Goal: Task Accomplishment & Management: Manage account settings

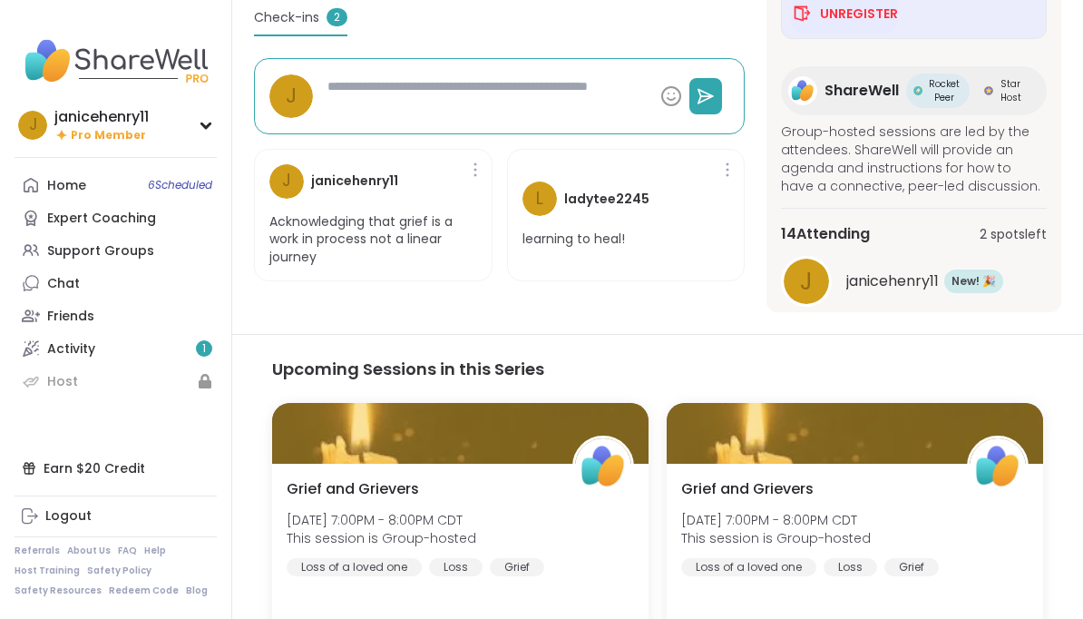
scroll to position [98, 0]
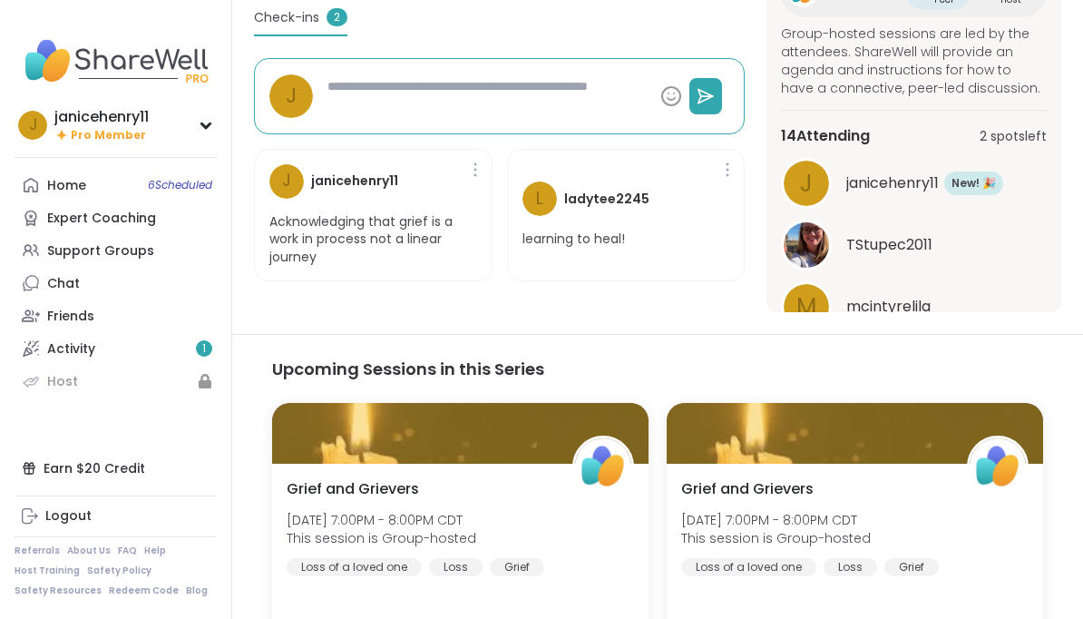
click at [930, 360] on button "See All" at bounding box center [914, 352] width 41 height 19
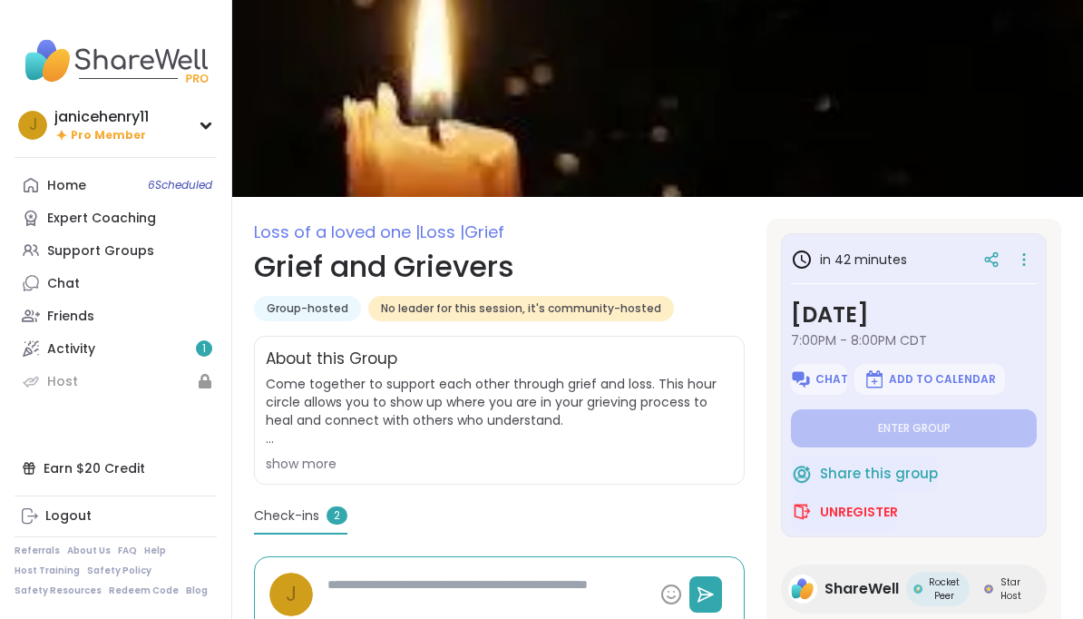
scroll to position [0, 0]
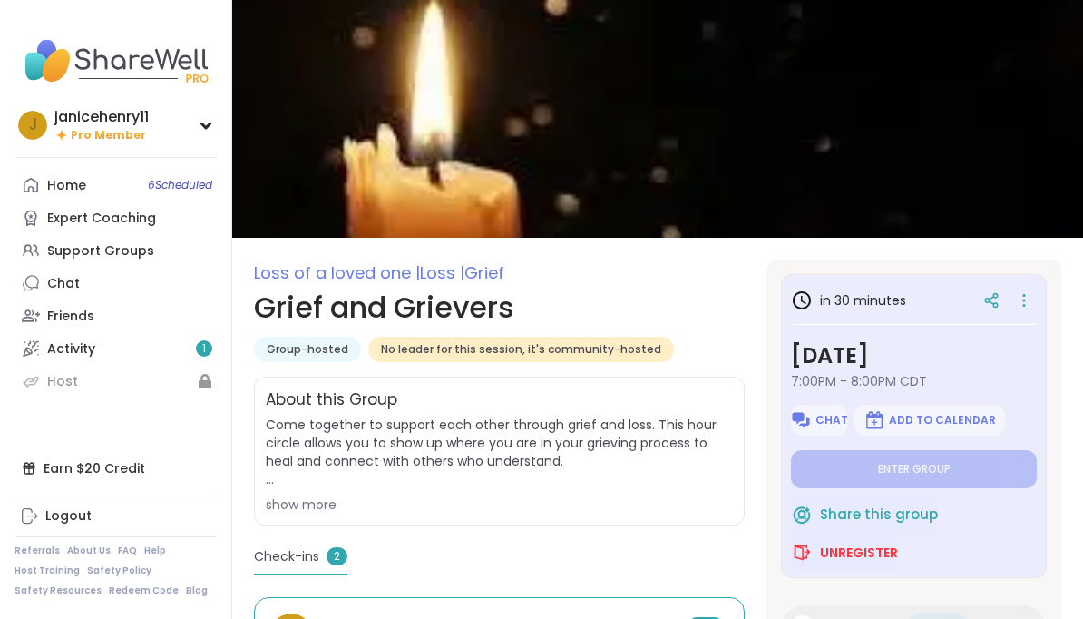
type textarea "*"
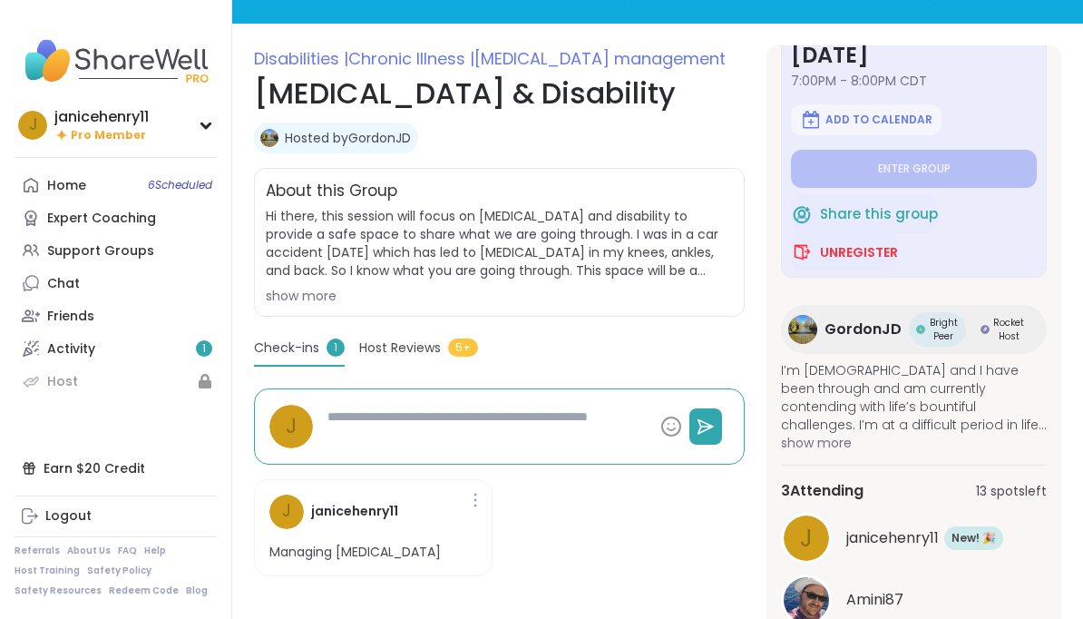
scroll to position [212, 0]
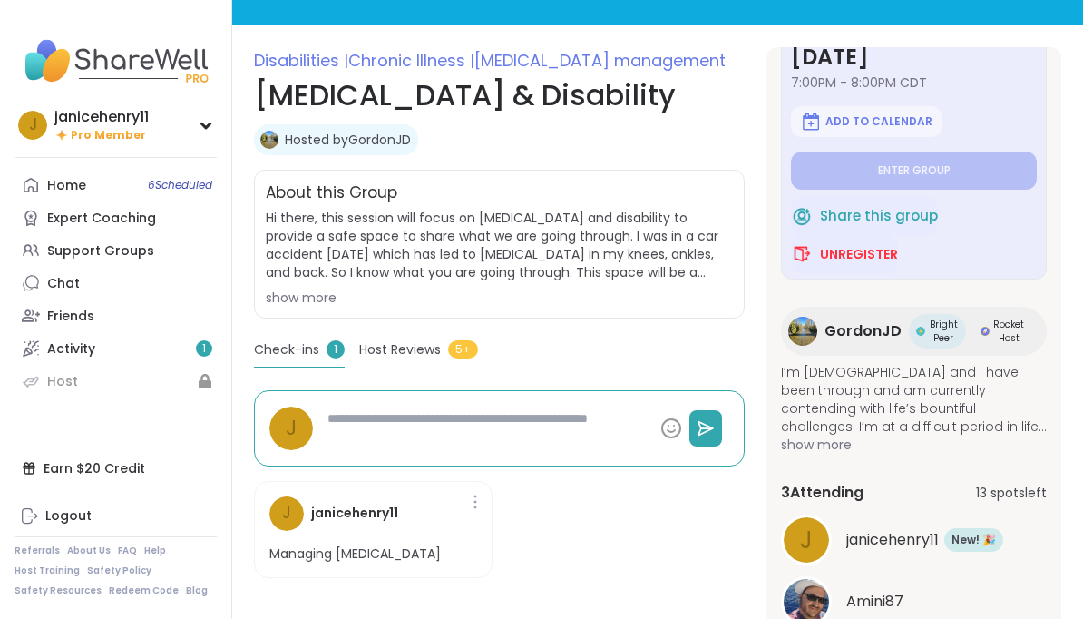
type textarea "*"
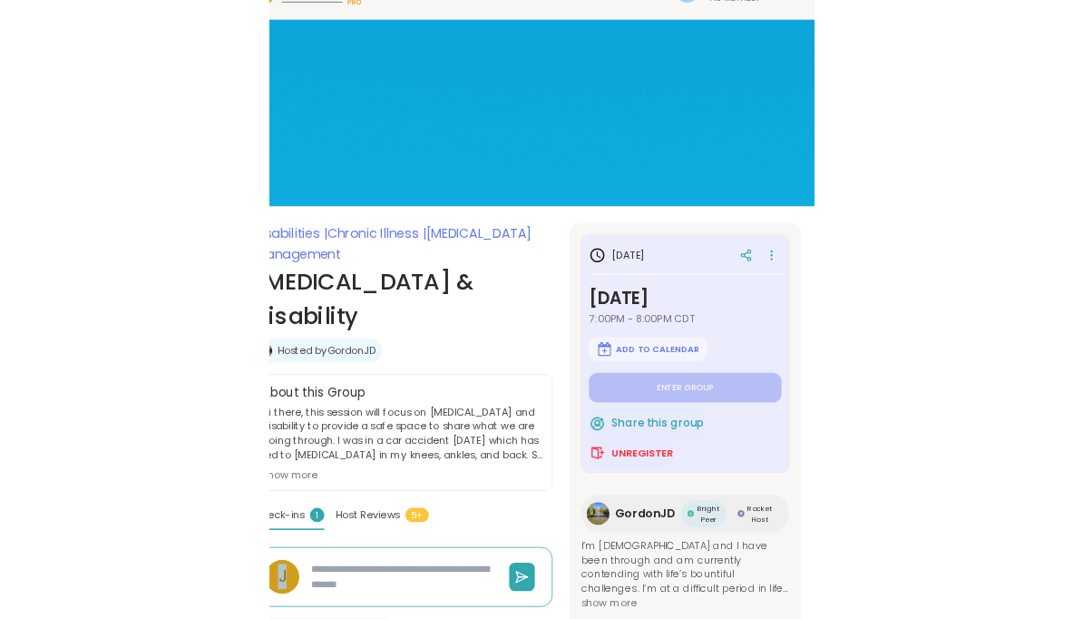
scroll to position [93, 0]
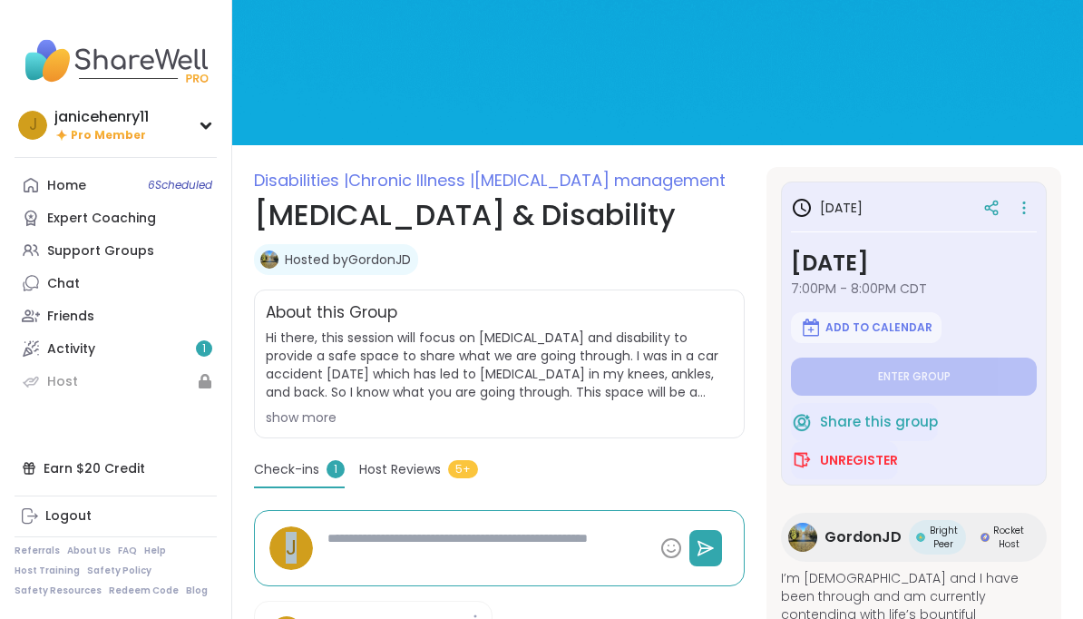
click at [32, 485] on nav "j janicehenry11 Pro Member Profile Membership Settings Help Home 6 Scheduled Ex…" at bounding box center [116, 309] width 232 height 619
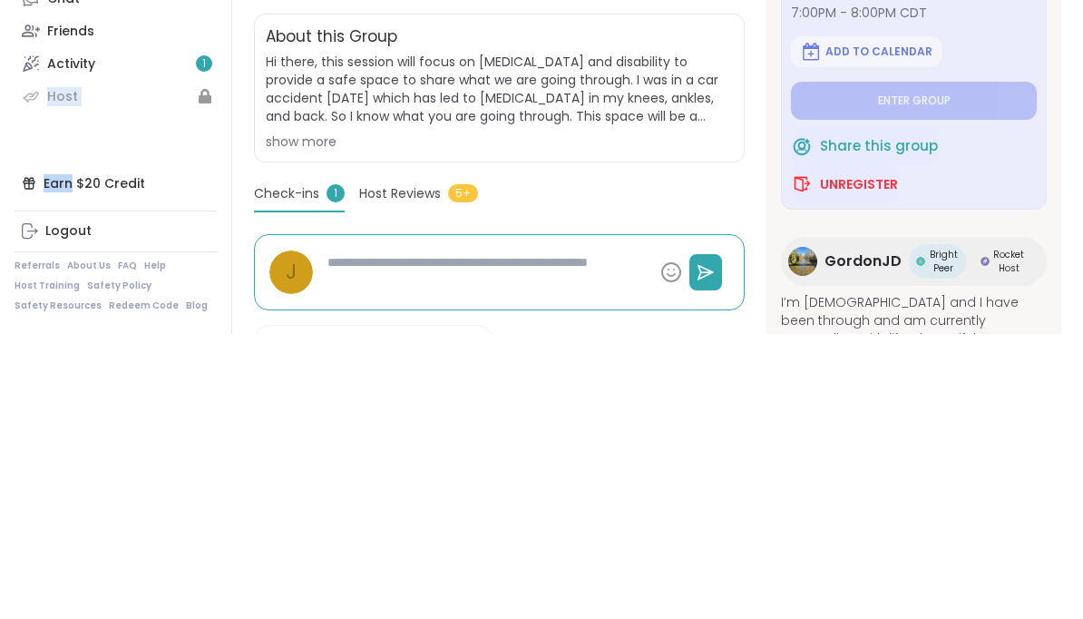
scroll to position [305, 0]
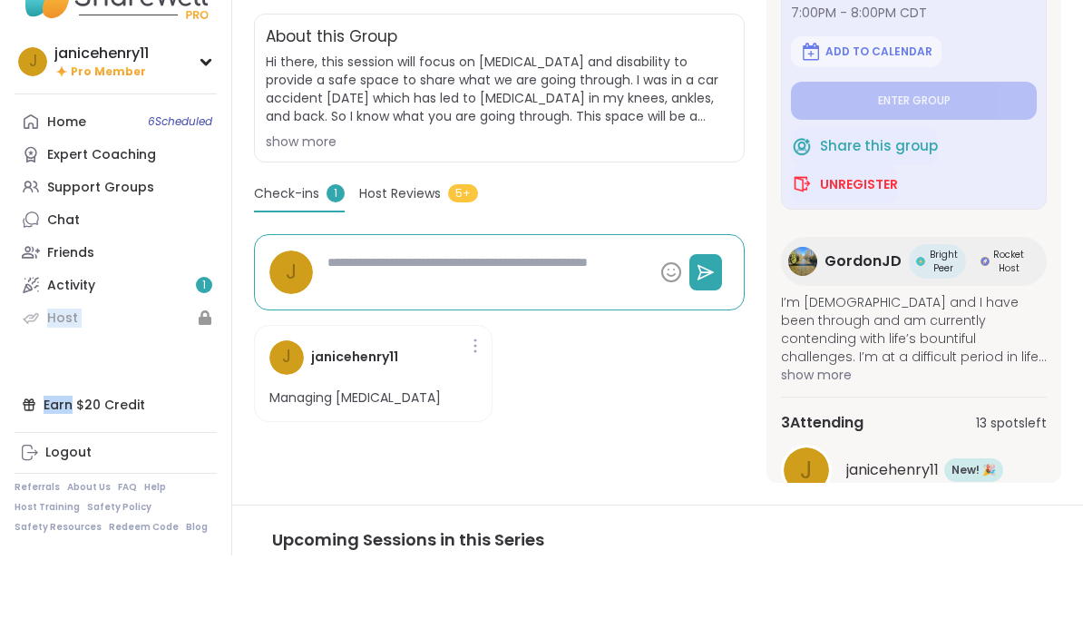
click at [981, 191] on div "Share this group Unregister" at bounding box center [914, 229] width 246 height 76
type textarea "*"
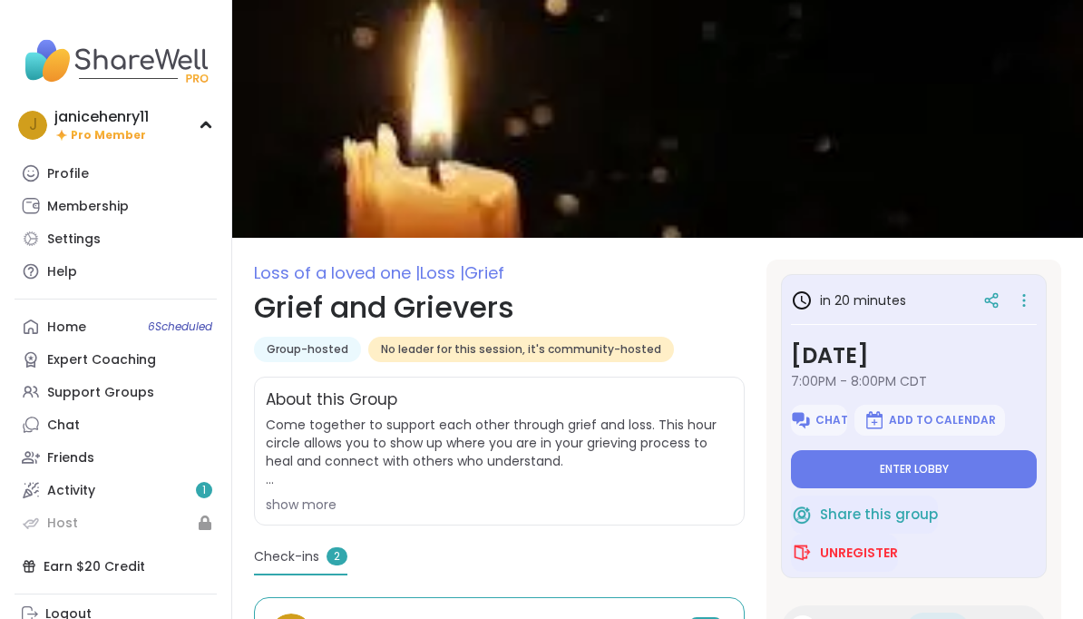
click at [132, 201] on link "Membership" at bounding box center [116, 206] width 202 height 33
type textarea "*"
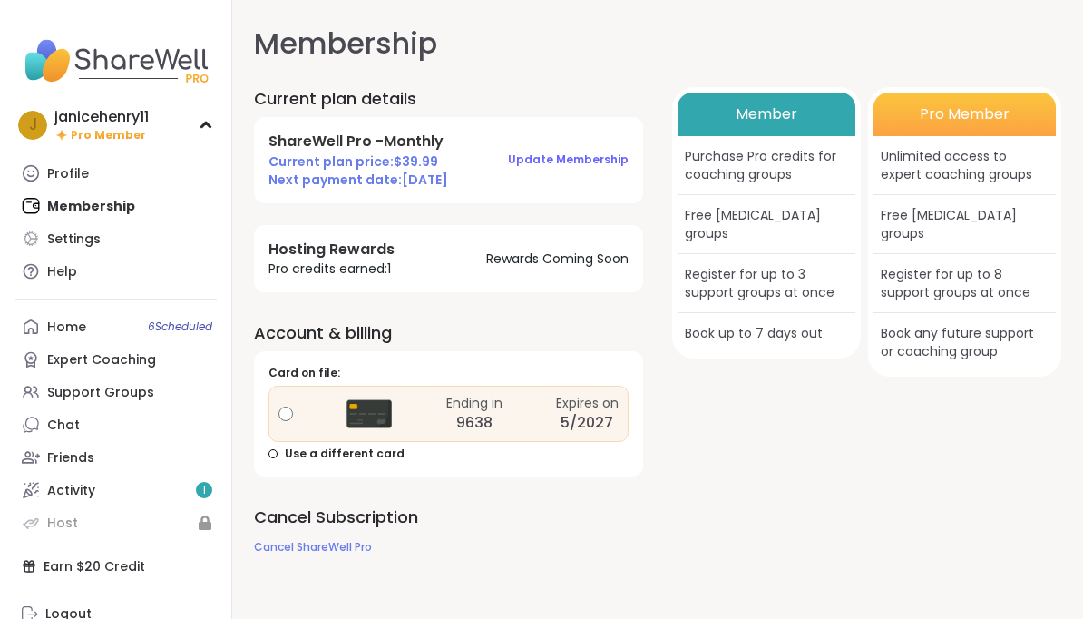
click at [89, 171] on link "Profile" at bounding box center [116, 173] width 202 height 33
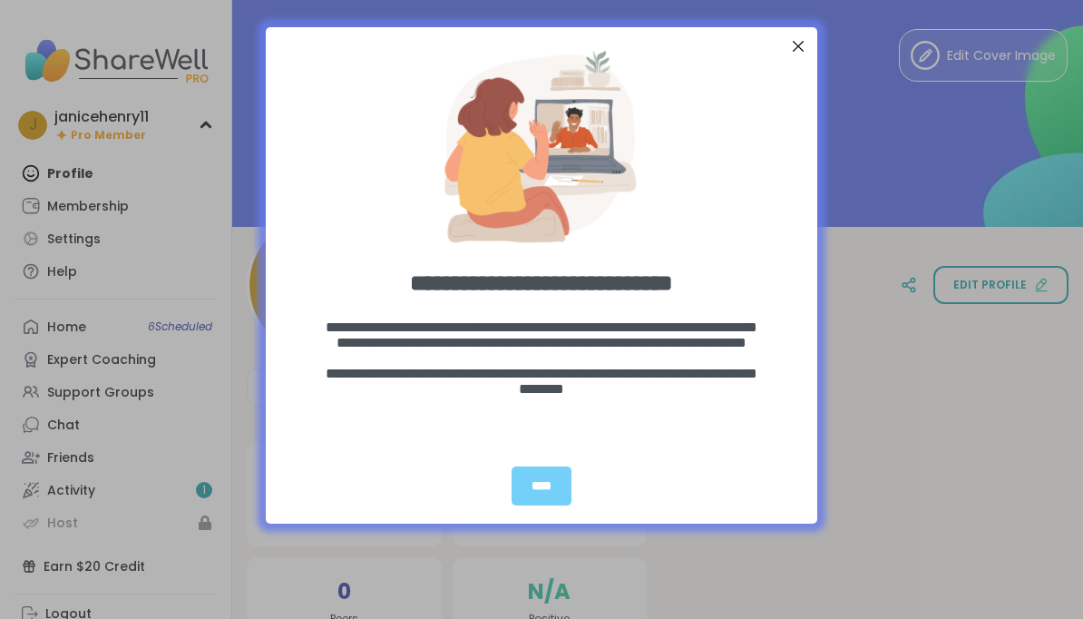
click at [555, 489] on div "****" at bounding box center [542, 485] width 60 height 39
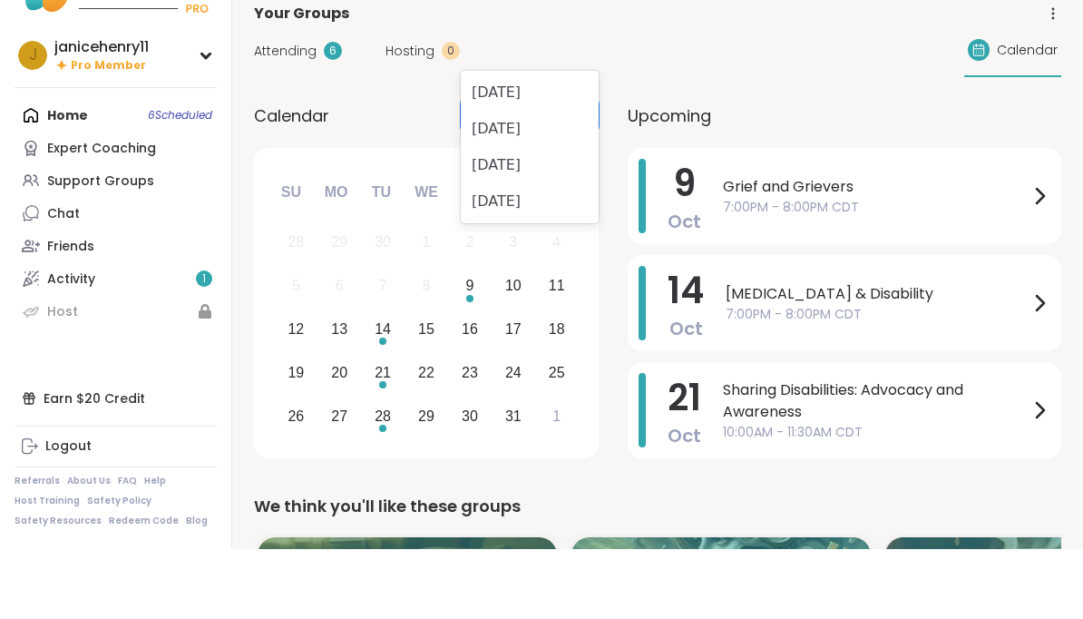
scroll to position [70, 0]
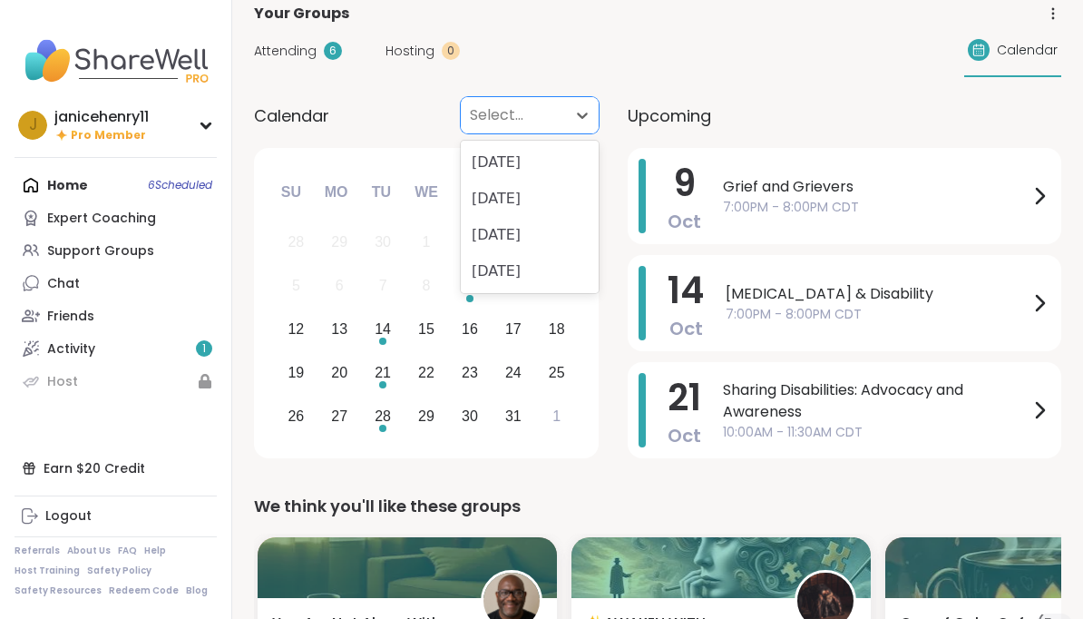
click at [803, 64] on div "Attending 6 Hosting 0 Calendar" at bounding box center [658, 50] width 808 height 53
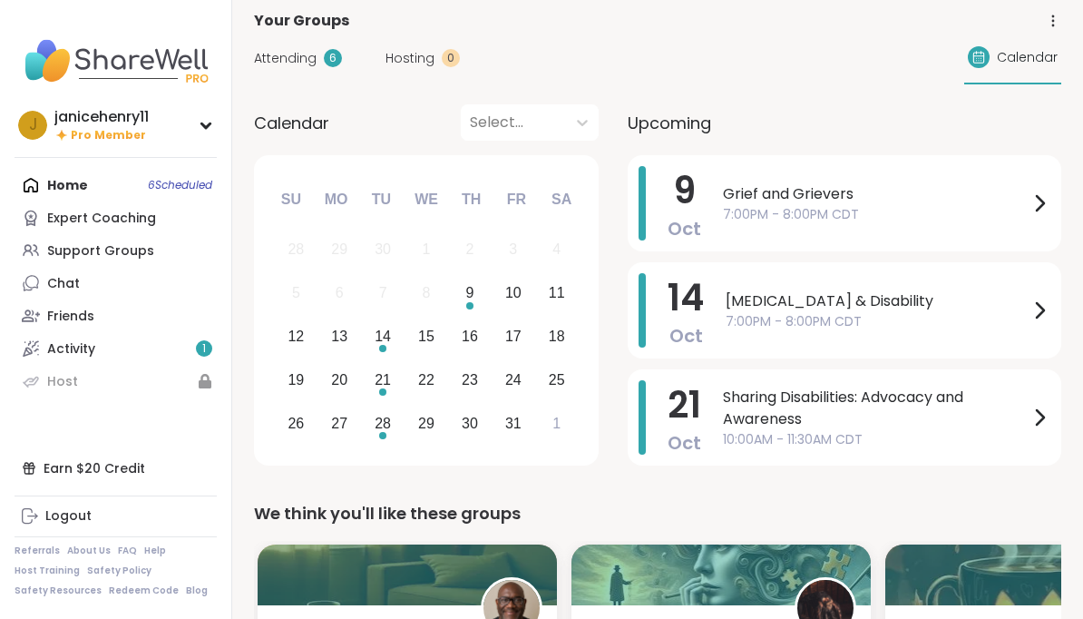
scroll to position [0, 0]
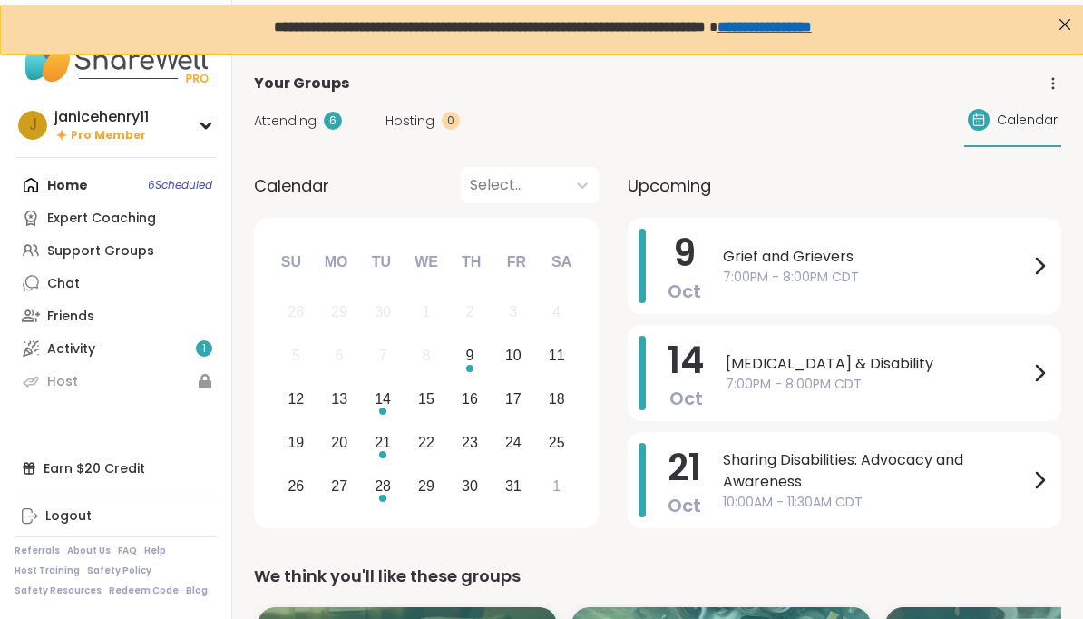
click at [149, 121] on div "janicehenry11" at bounding box center [101, 117] width 94 height 20
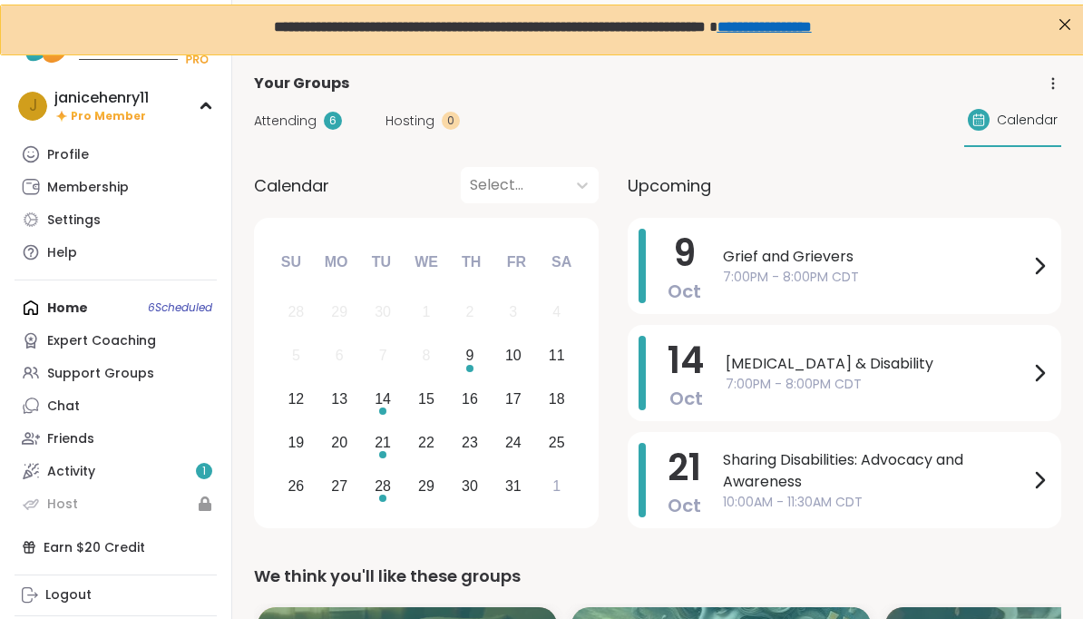
scroll to position [18, 0]
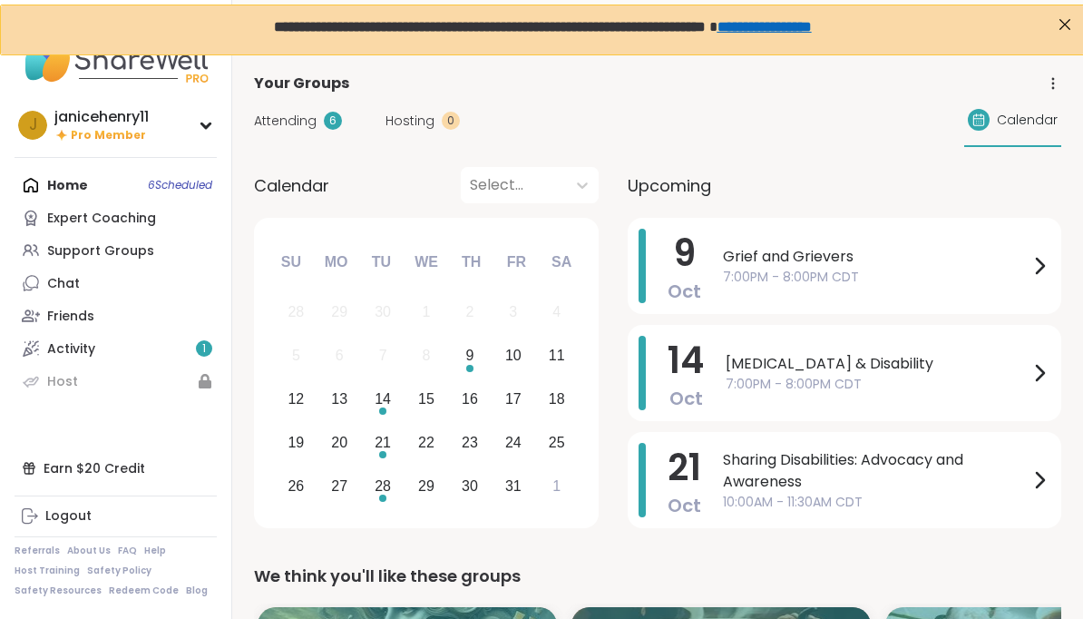
click at [76, 287] on div "Chat" at bounding box center [63, 284] width 33 height 18
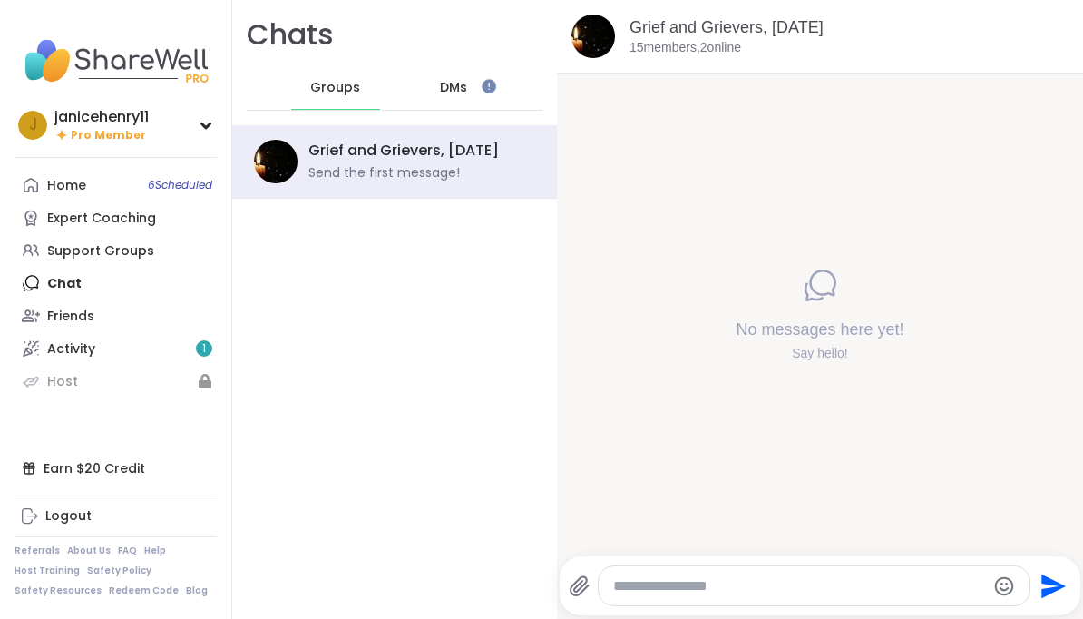
click at [126, 117] on div "janicehenry11" at bounding box center [101, 117] width 94 height 20
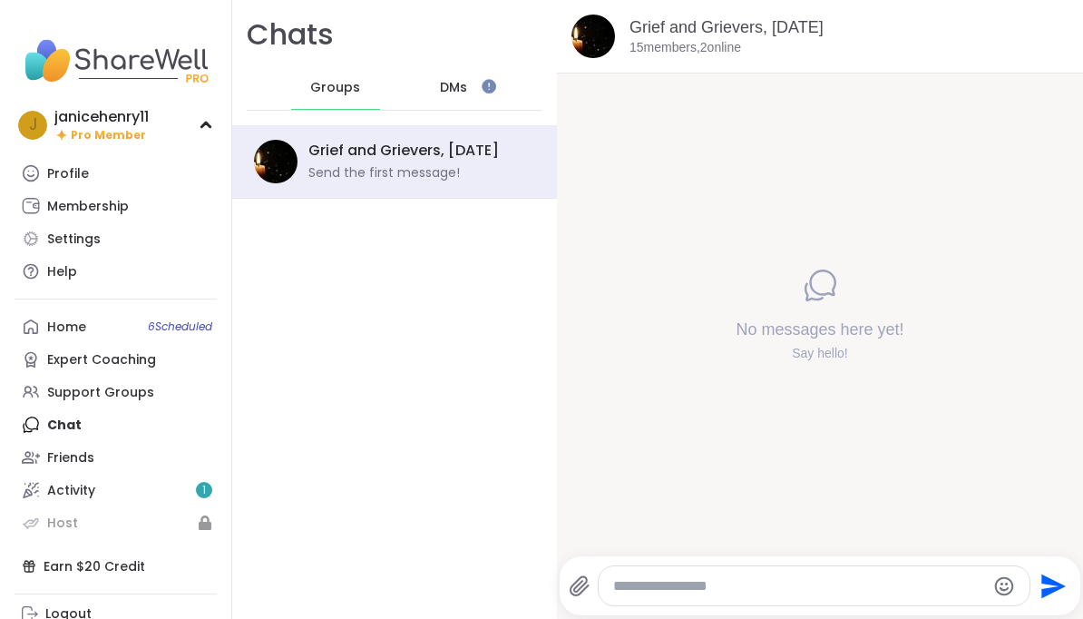
click at [79, 169] on div "Profile" at bounding box center [68, 174] width 42 height 18
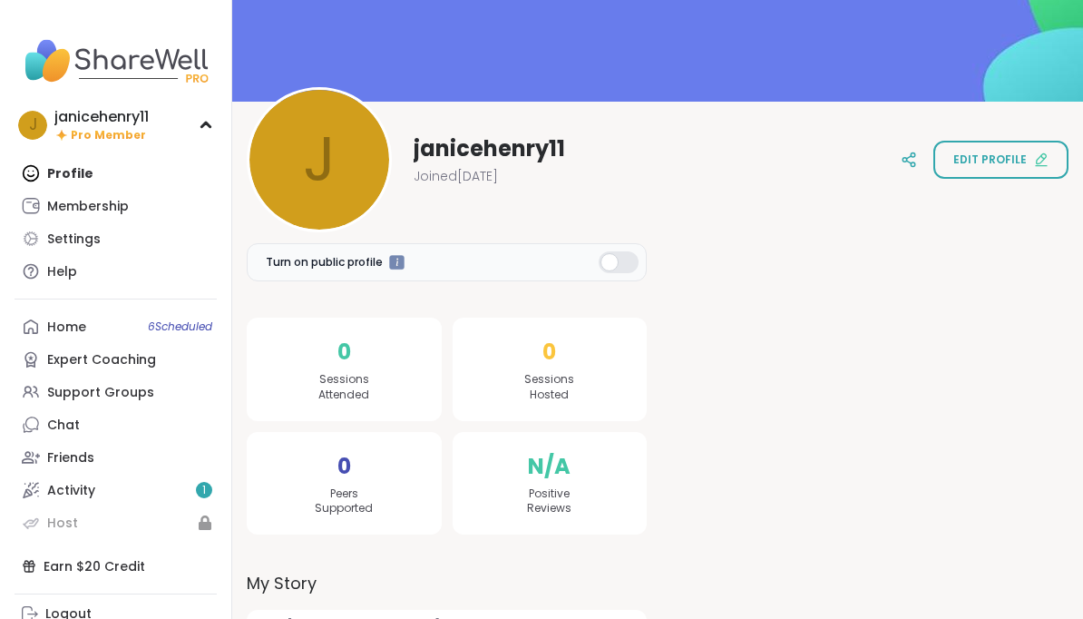
scroll to position [124, 0]
click at [1049, 149] on button "Edit profile" at bounding box center [1001, 161] width 135 height 38
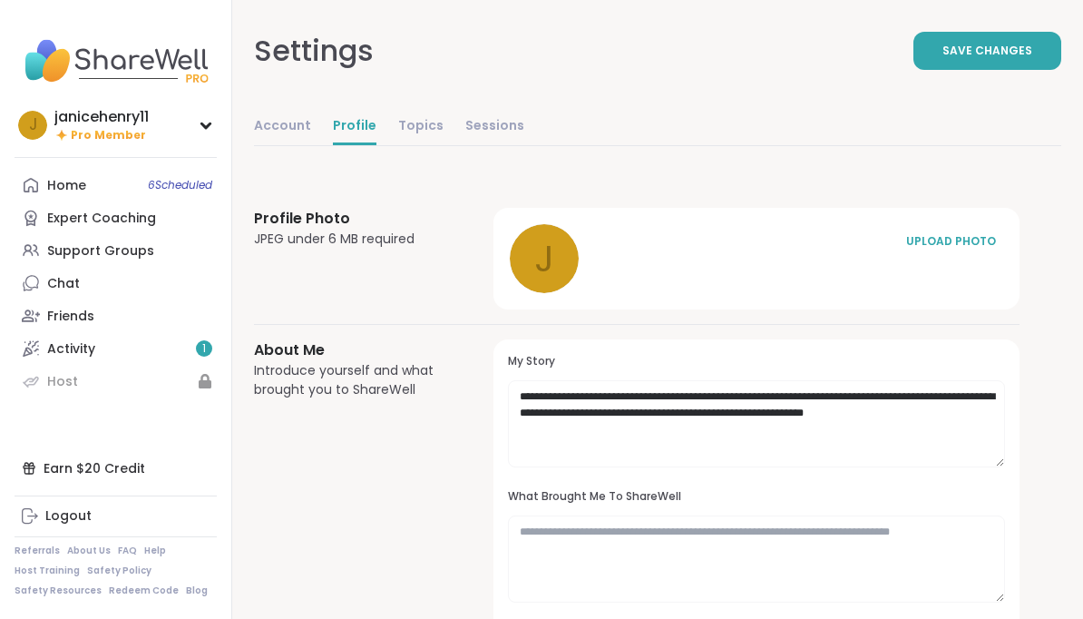
click at [279, 136] on link "Account" at bounding box center [282, 127] width 57 height 36
select select "**"
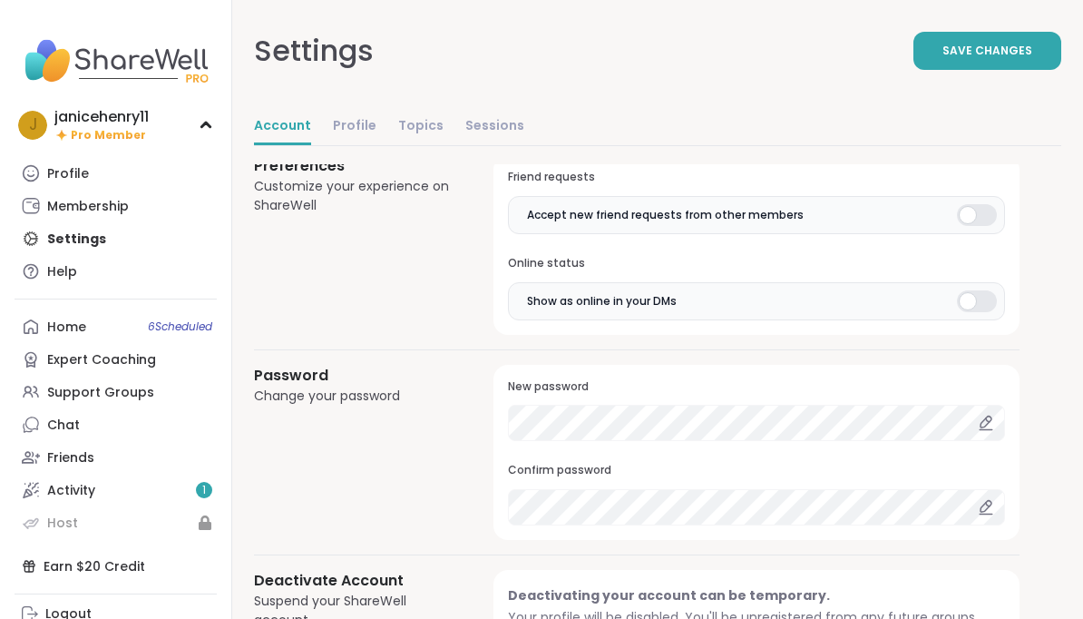
scroll to position [1448, 0]
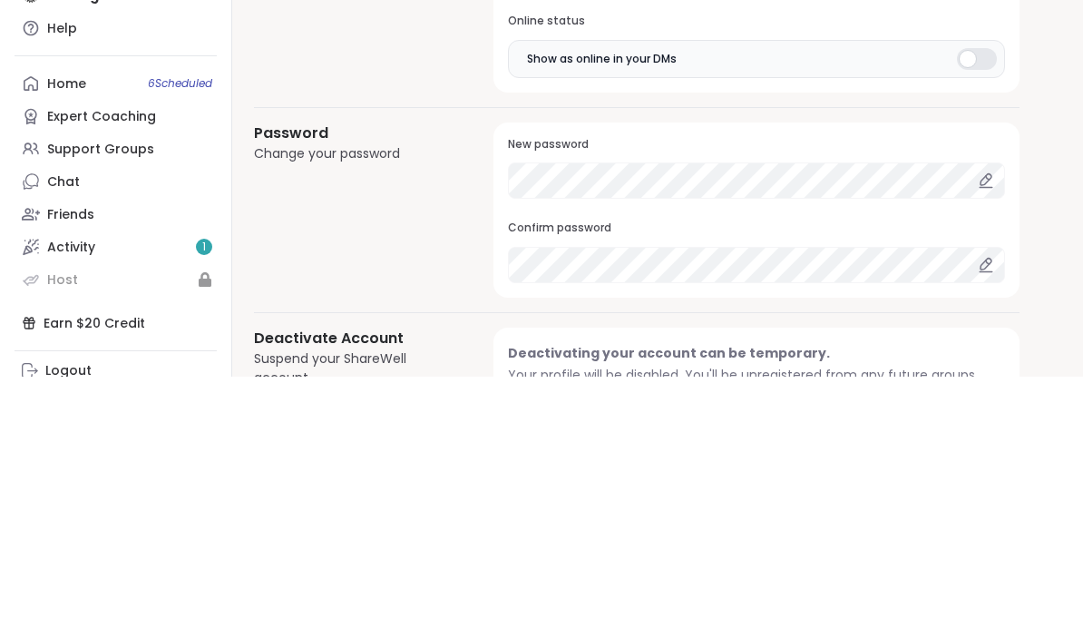
click at [1000, 406] on div at bounding box center [986, 424] width 38 height 36
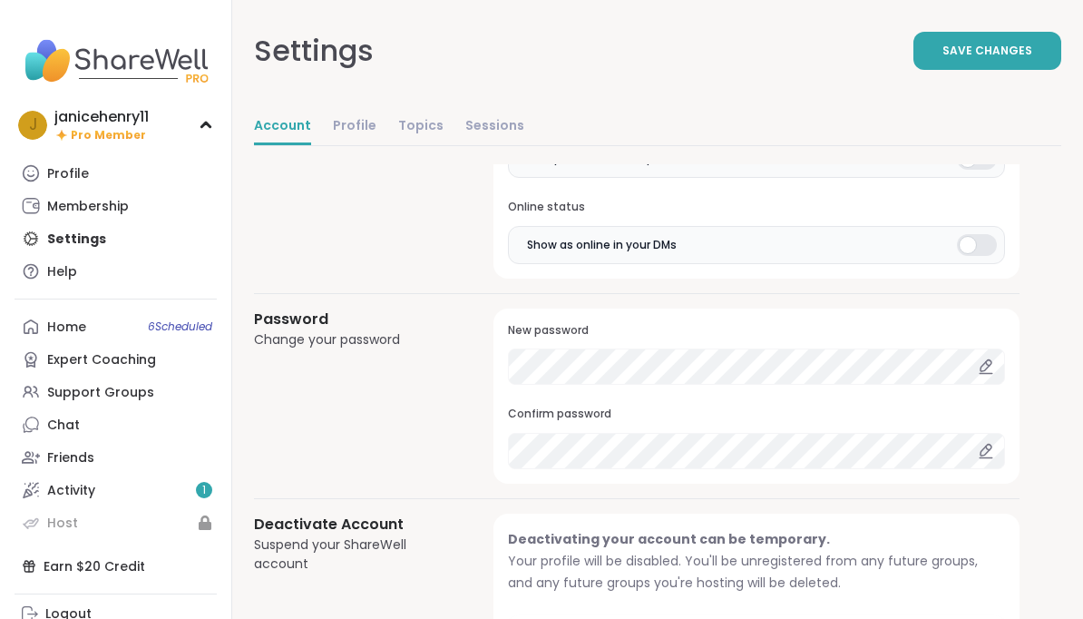
click at [991, 59] on button "Save Changes" at bounding box center [988, 51] width 148 height 38
click at [85, 329] on link "Home 6 Scheduled" at bounding box center [116, 326] width 202 height 33
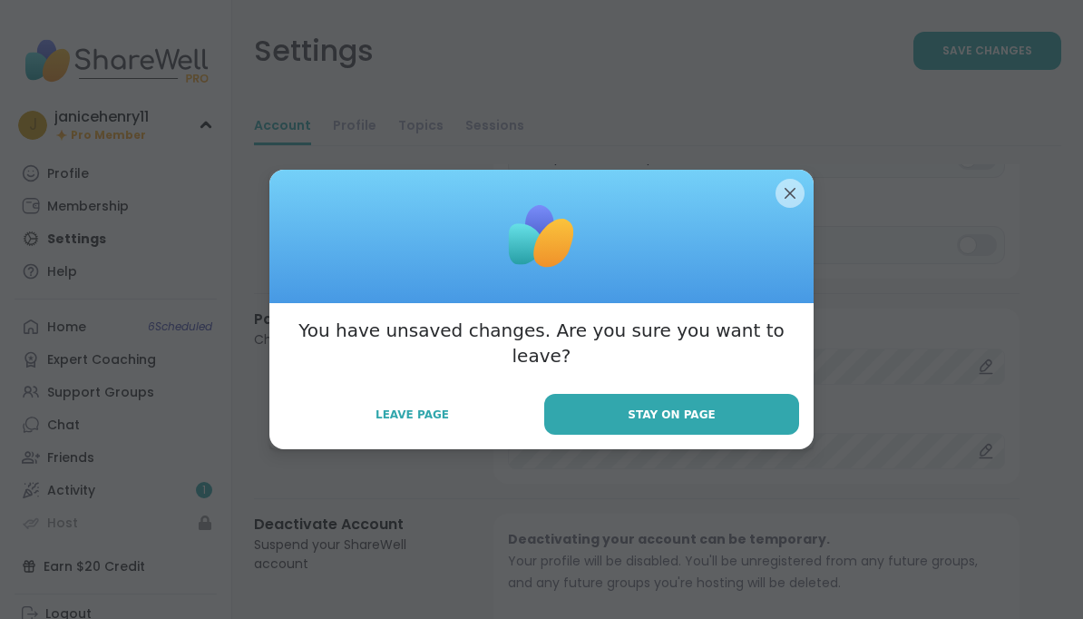
click at [753, 433] on button "Stay on Page" at bounding box center [671, 414] width 255 height 41
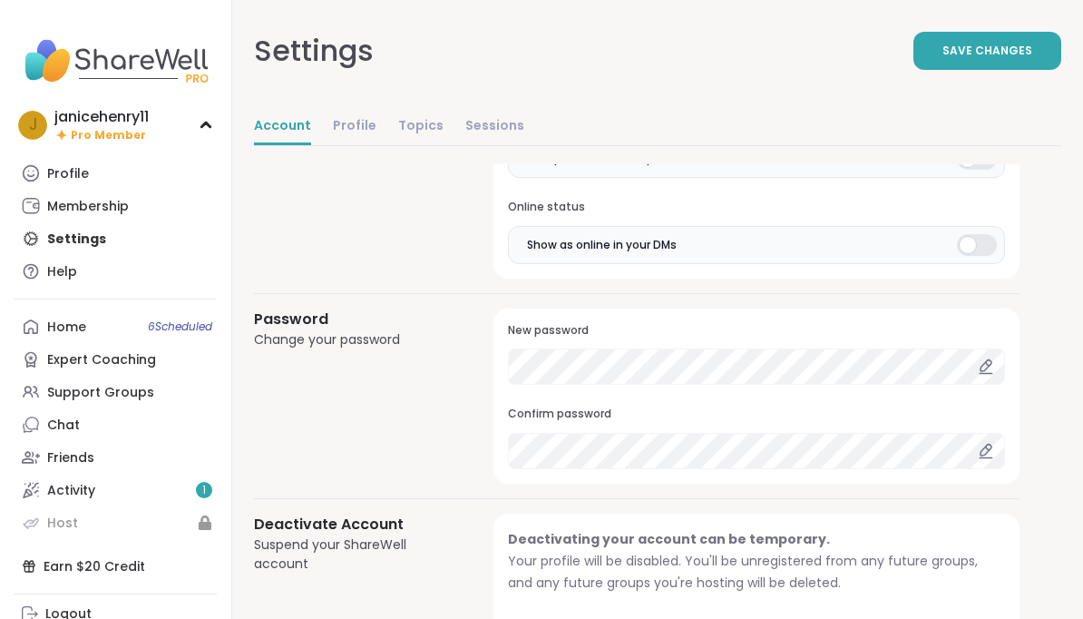
click at [993, 57] on span "Save Changes" at bounding box center [988, 51] width 90 height 16
